Goal: Check status: Check status

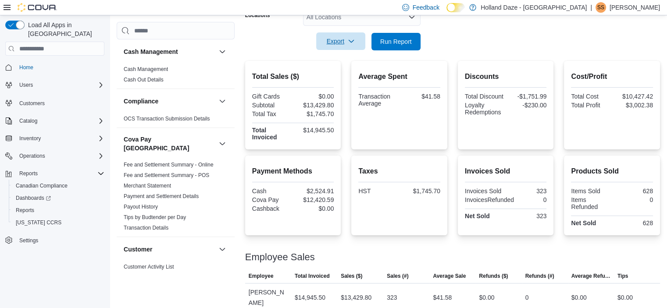
scroll to position [96, 0]
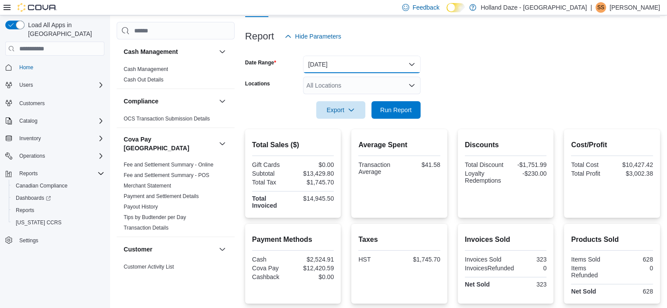
click at [341, 70] on button "[DATE]" at bounding box center [361, 65] width 117 height 18
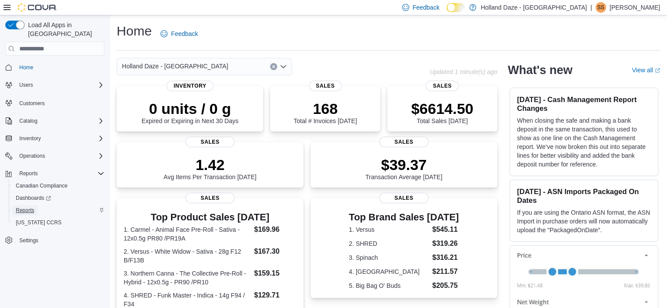
click at [16, 207] on span "Reports" at bounding box center [25, 210] width 18 height 7
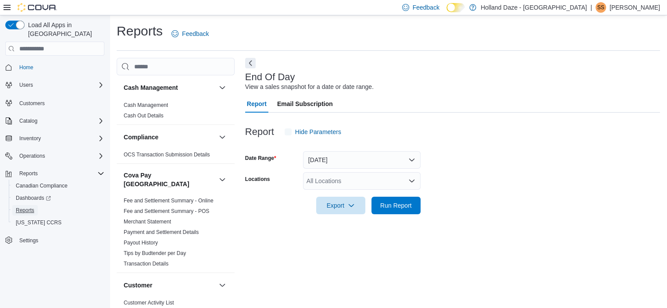
scroll to position [5, 0]
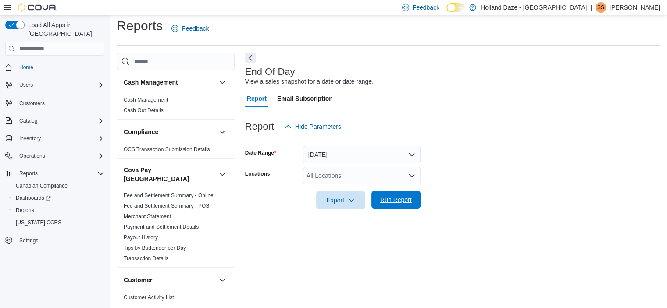
click at [391, 199] on span "Run Report" at bounding box center [396, 200] width 32 height 9
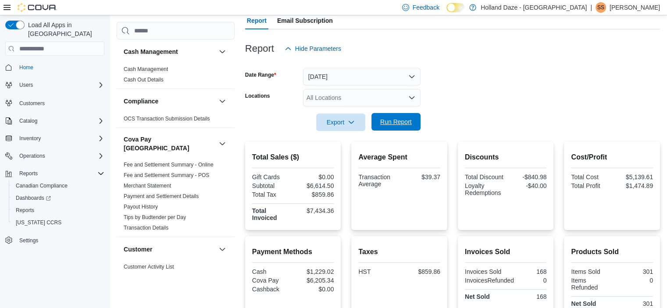
scroll to position [120, 0]
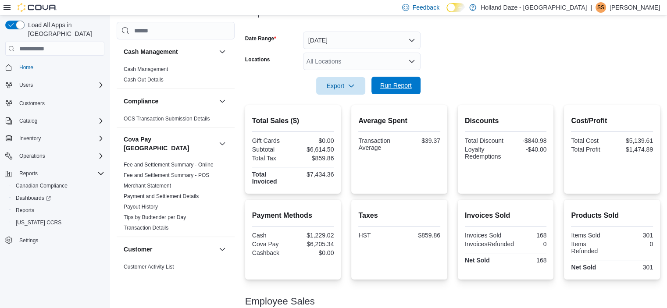
click at [413, 93] on span "Run Report" at bounding box center [396, 86] width 39 height 18
